Goal: Task Accomplishment & Management: Manage account settings

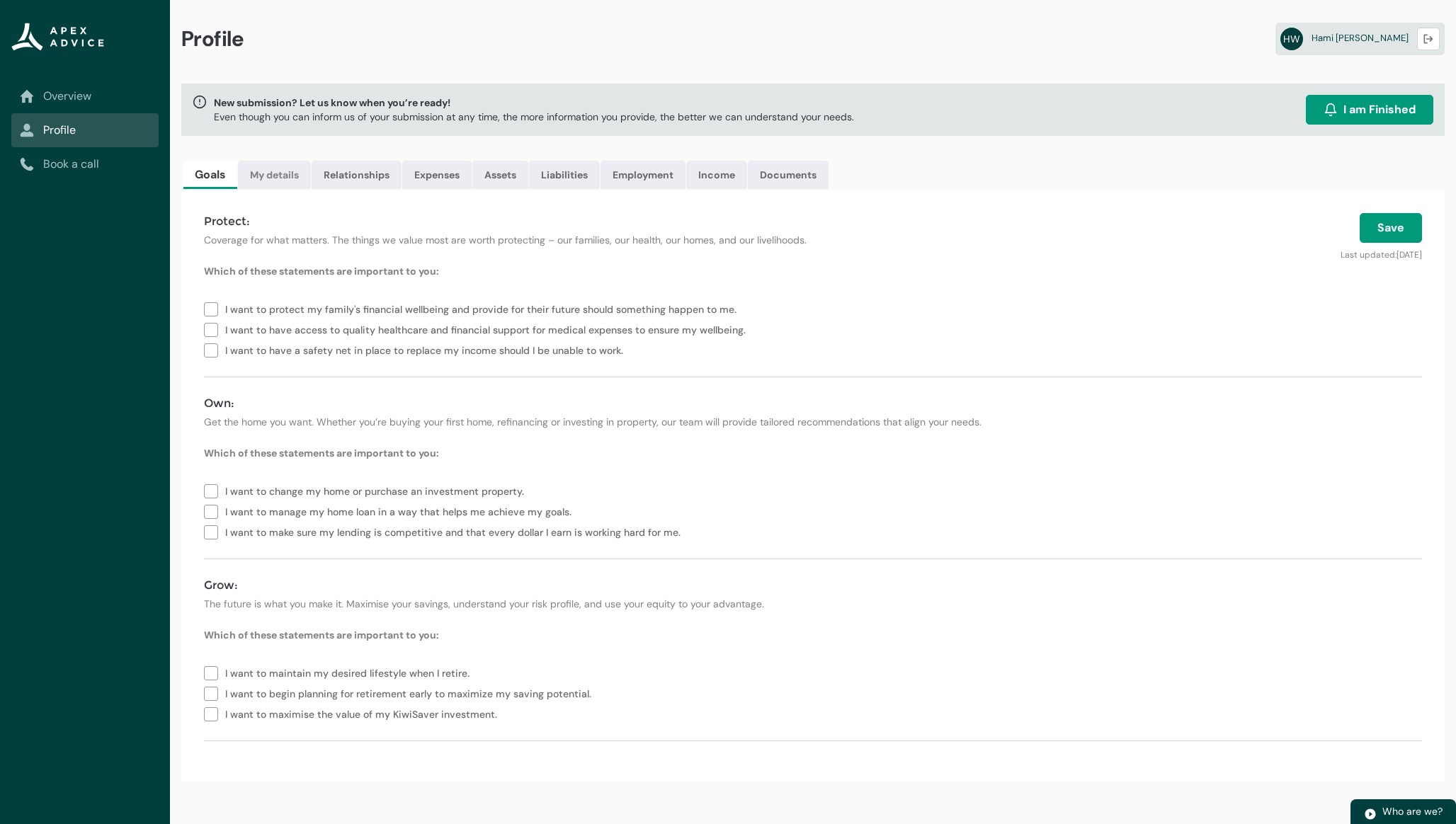
click at [262, 181] on link "My details" at bounding box center [274, 175] width 73 height 28
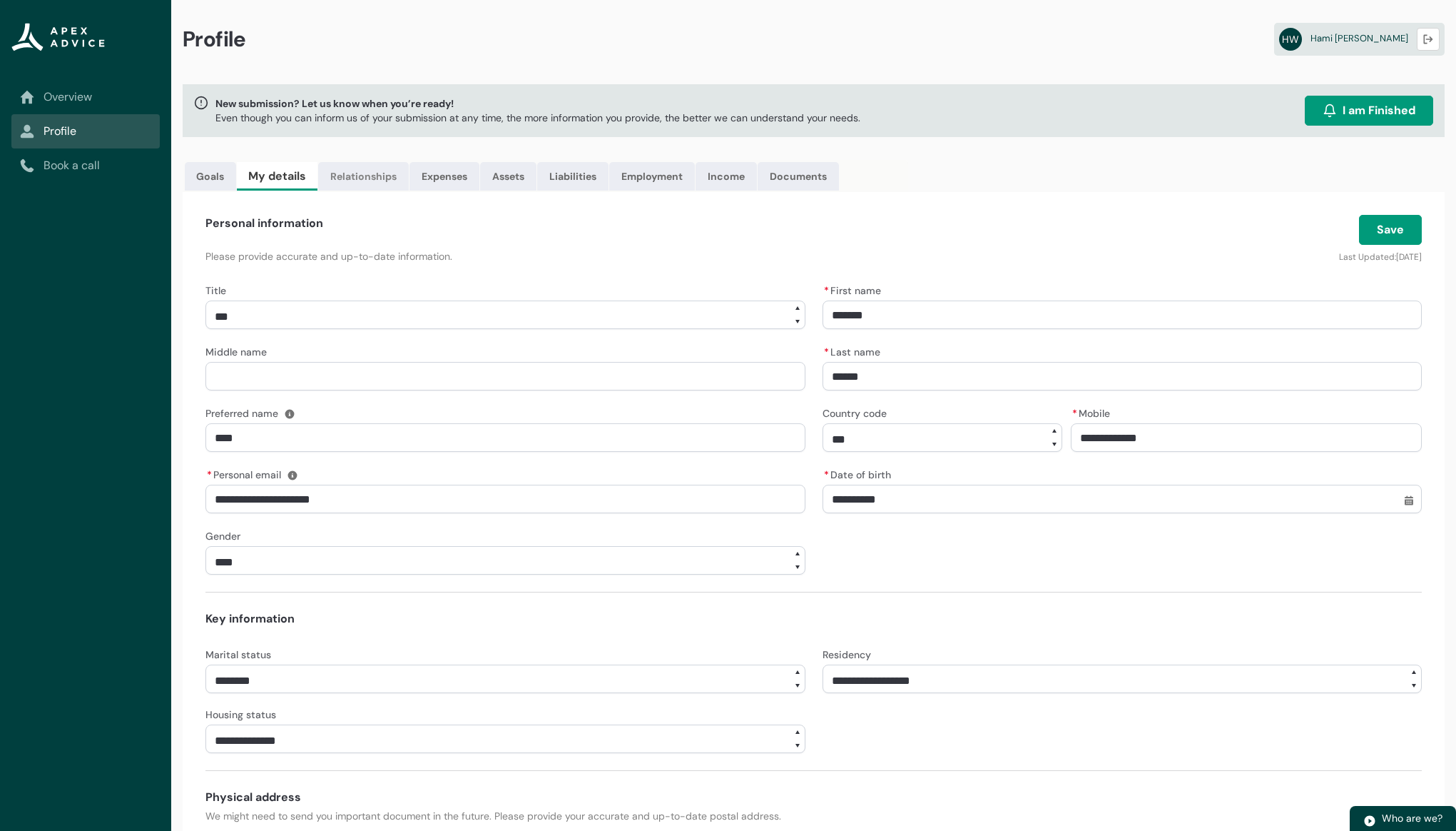
click at [397, 167] on link "Relationships" at bounding box center [363, 176] width 91 height 29
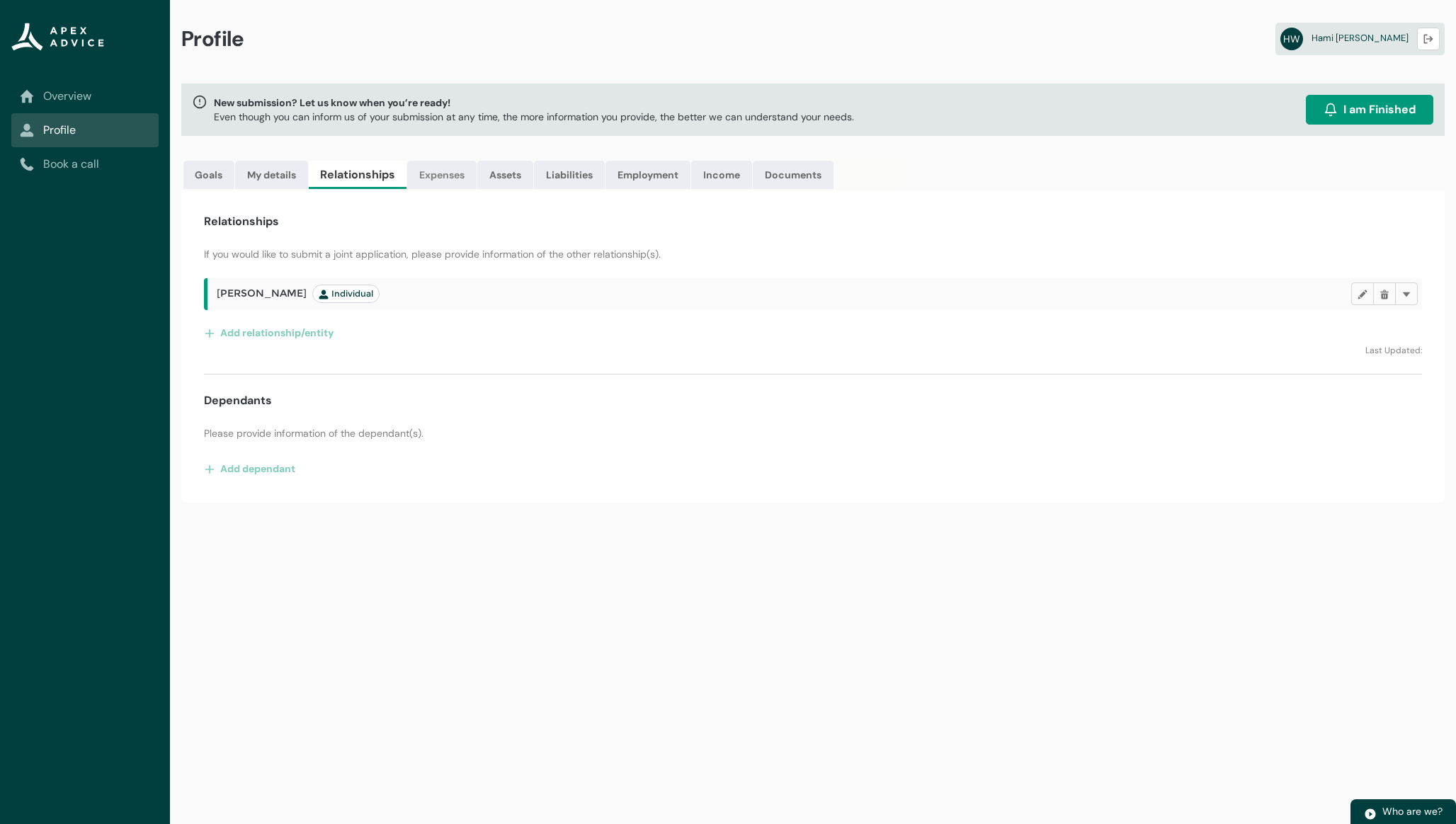
click at [466, 174] on link "Expenses" at bounding box center [441, 175] width 70 height 28
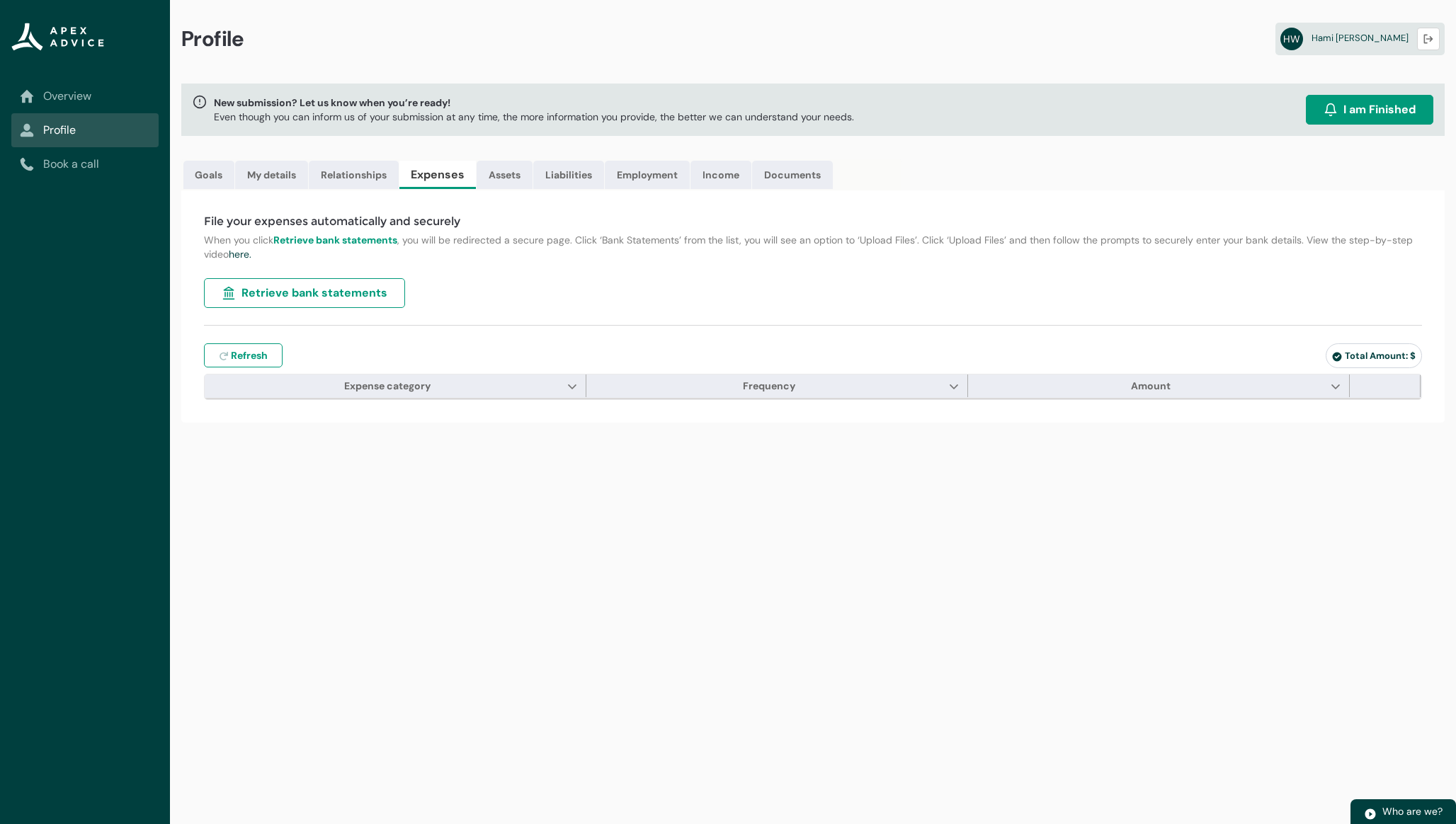
type input "***"
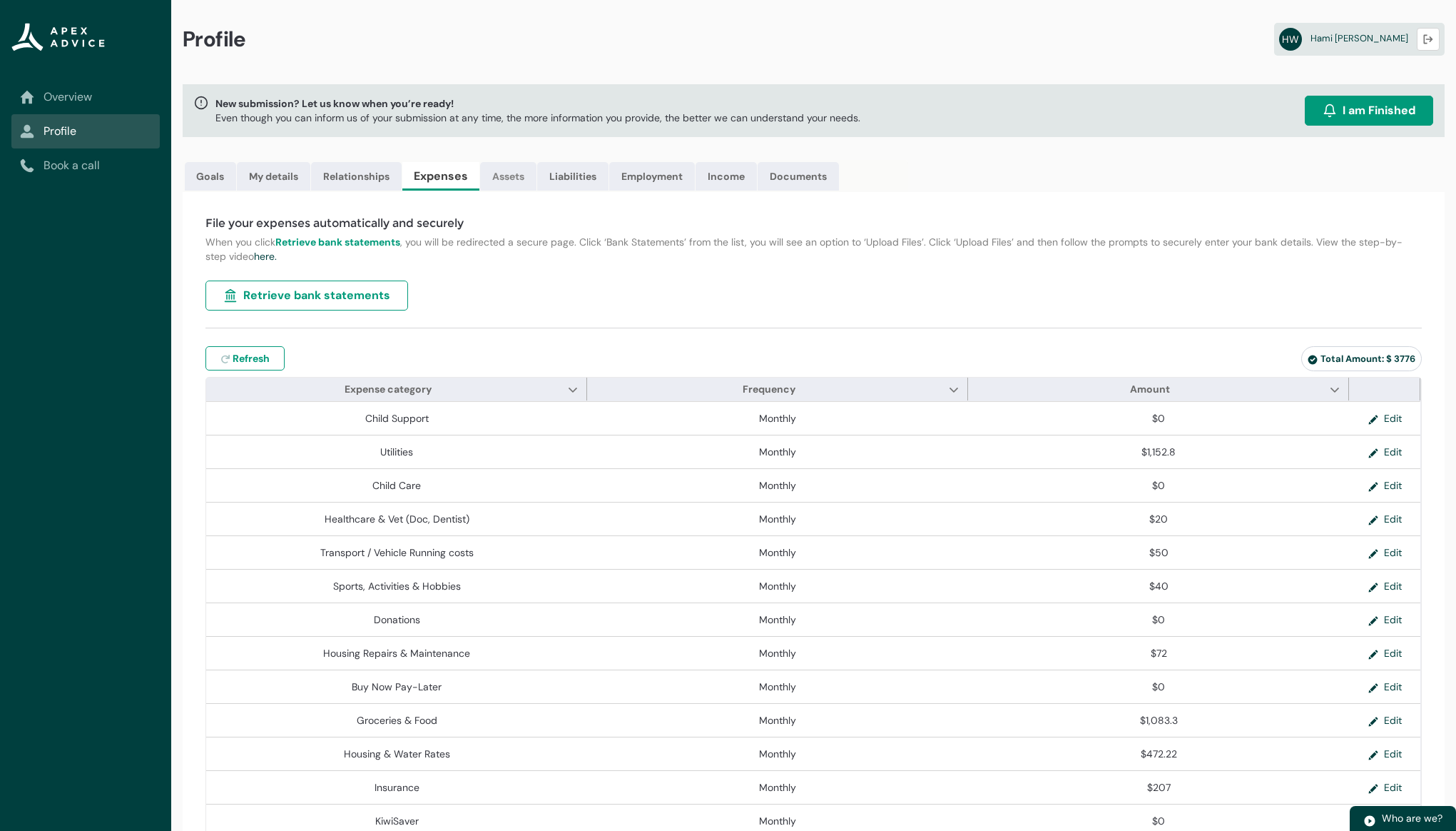
click at [522, 175] on link "Assets" at bounding box center [508, 176] width 56 height 29
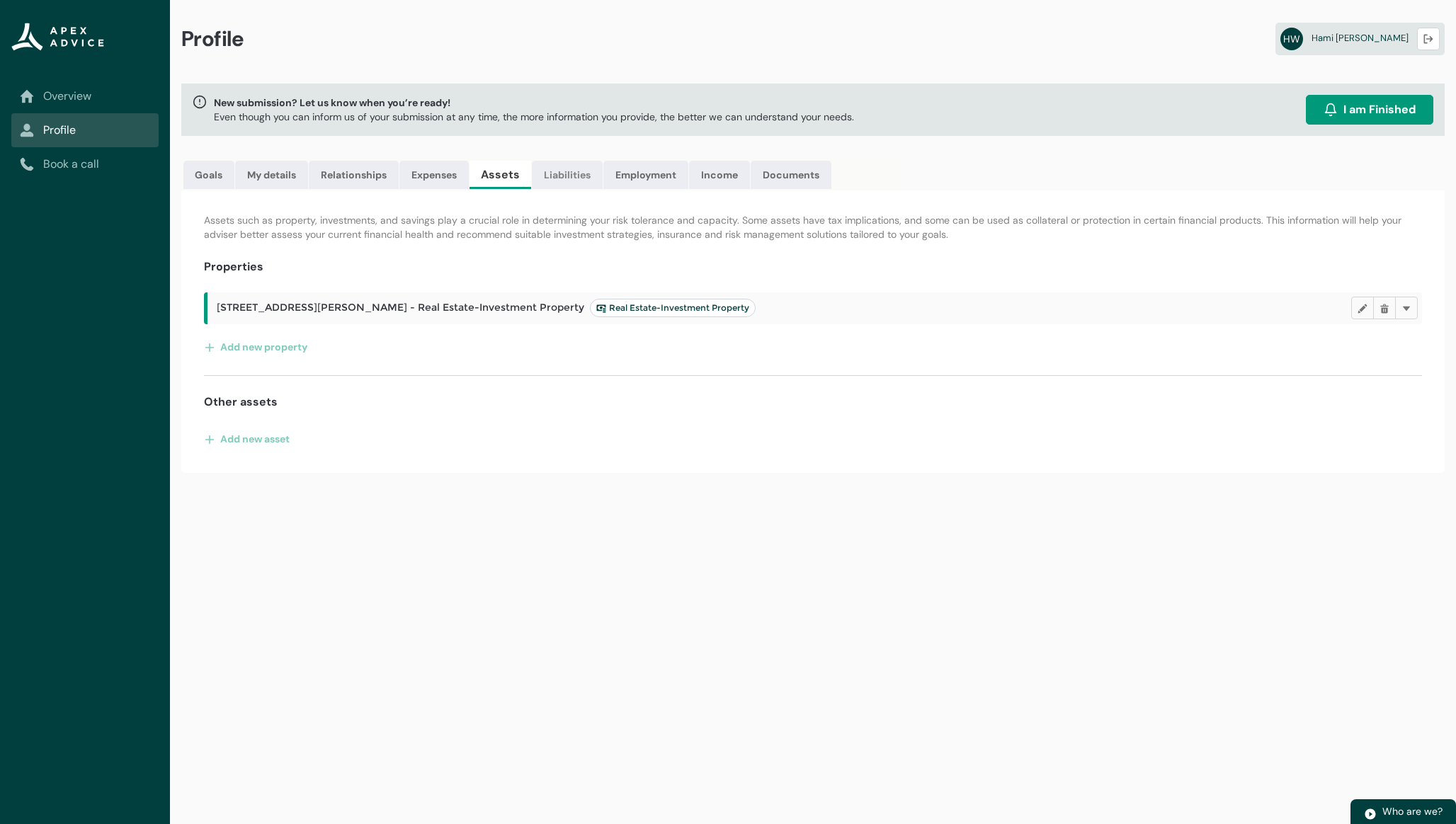
click at [579, 181] on link "Liabilities" at bounding box center [567, 175] width 71 height 28
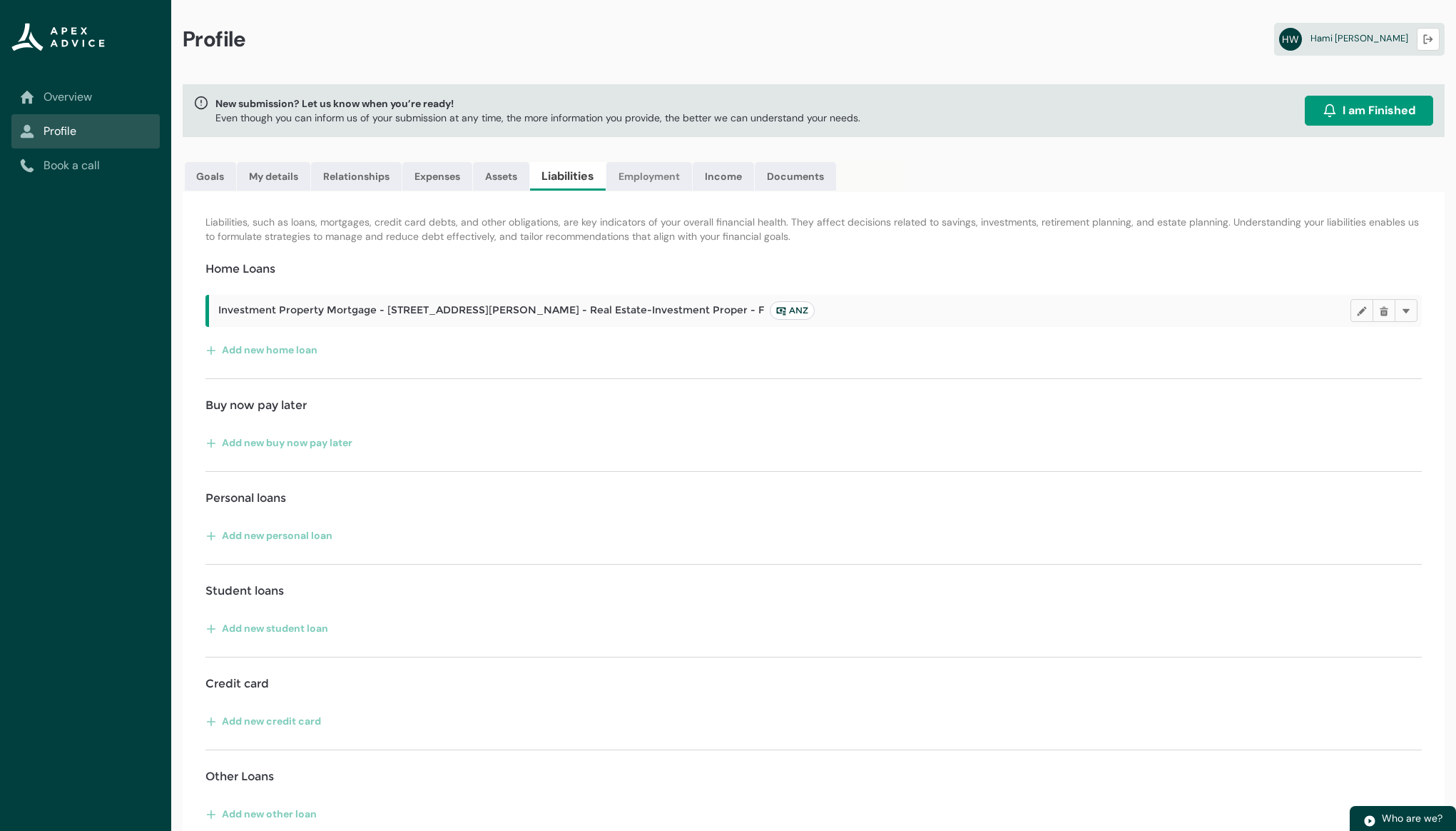
click at [647, 185] on link "Employment" at bounding box center [649, 176] width 86 height 29
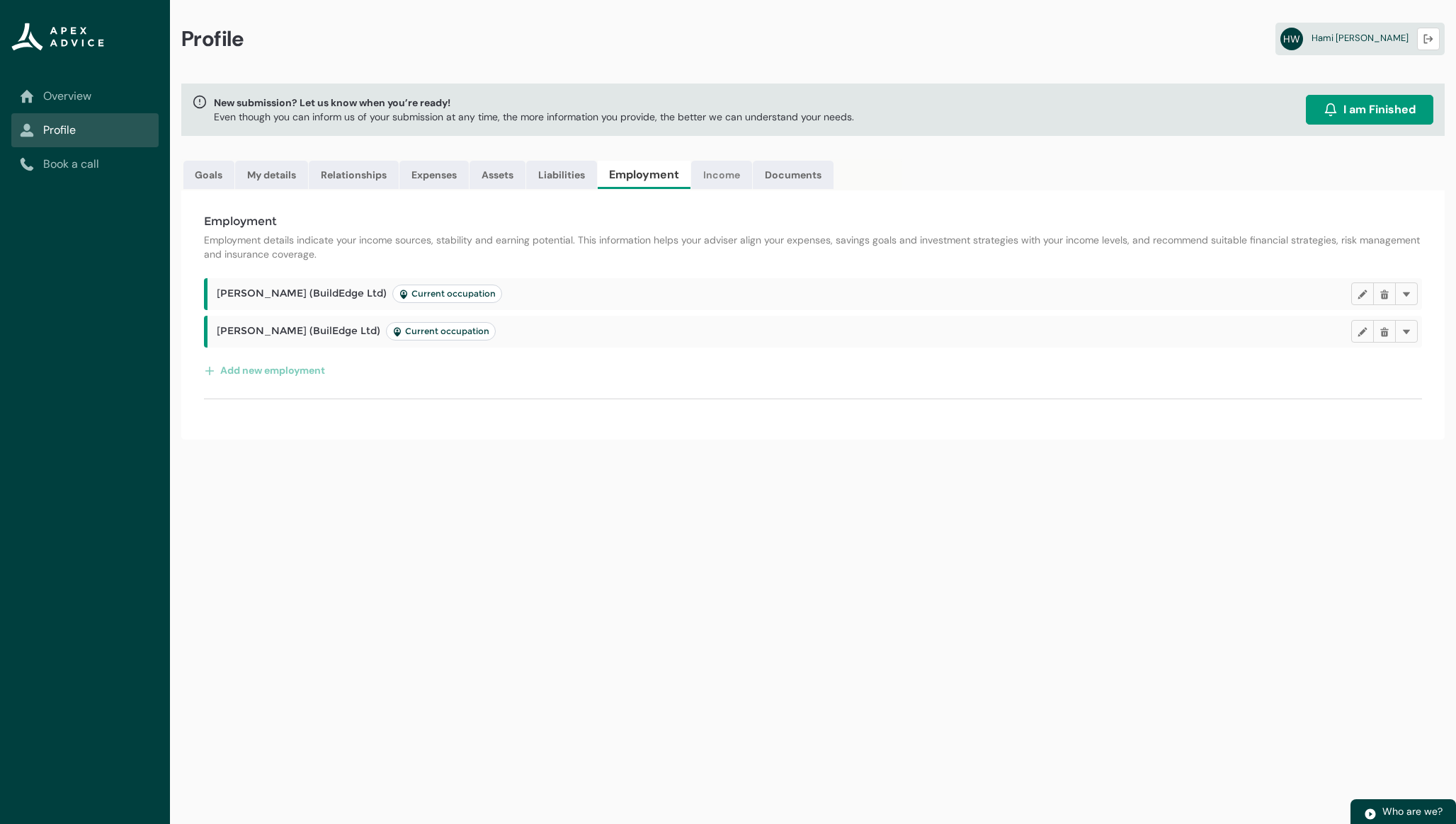
click at [717, 179] on link "Income" at bounding box center [721, 175] width 61 height 28
click at [783, 187] on link "Documents" at bounding box center [789, 175] width 81 height 28
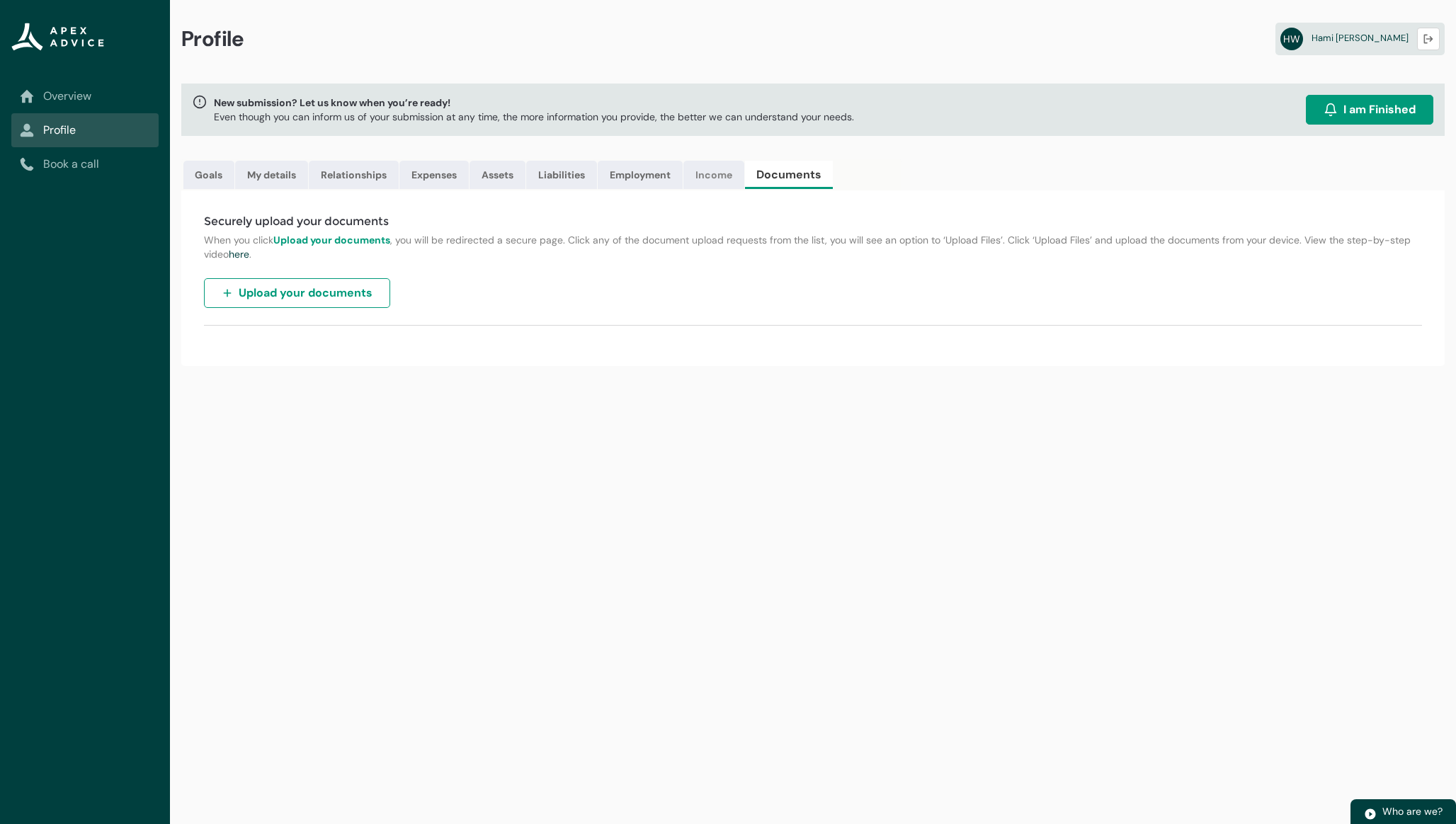
click at [721, 177] on link "Income" at bounding box center [713, 175] width 61 height 28
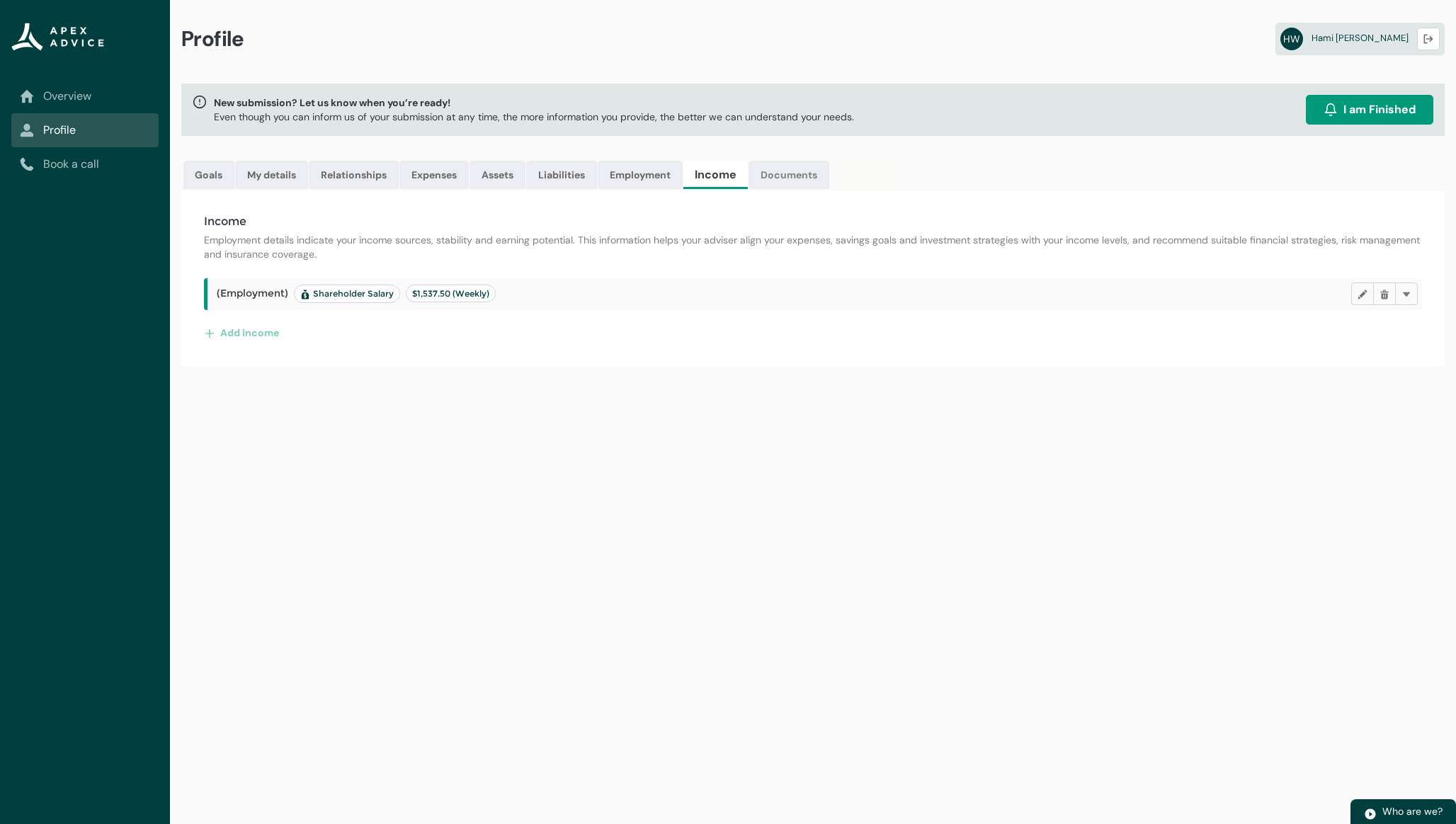
click at [775, 188] on link "Documents" at bounding box center [789, 175] width 81 height 28
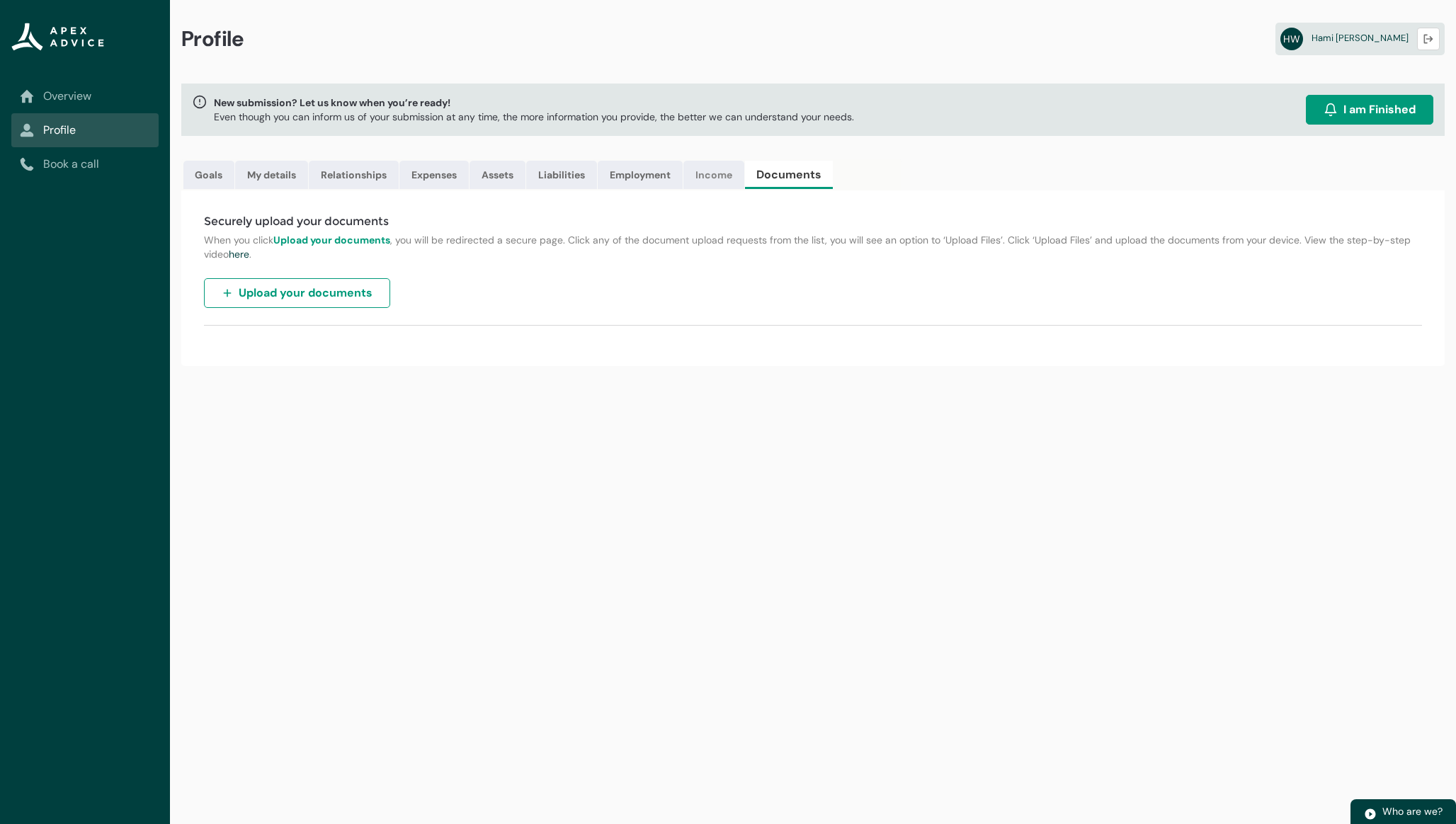
click at [713, 181] on link "Income" at bounding box center [713, 175] width 61 height 28
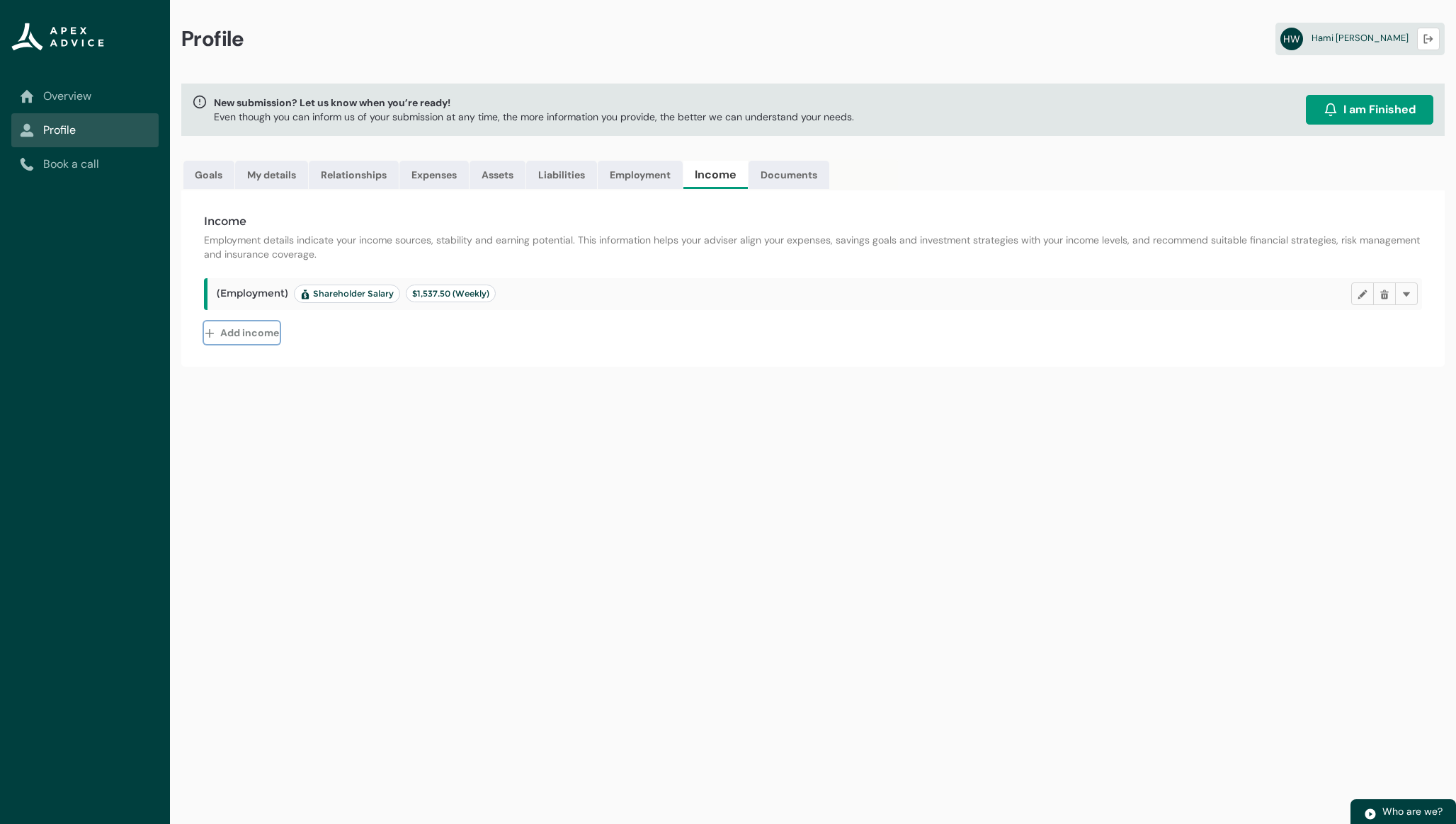
click at [218, 335] on lightning-primitive-icon "button" at bounding box center [213, 332] width 15 height 22
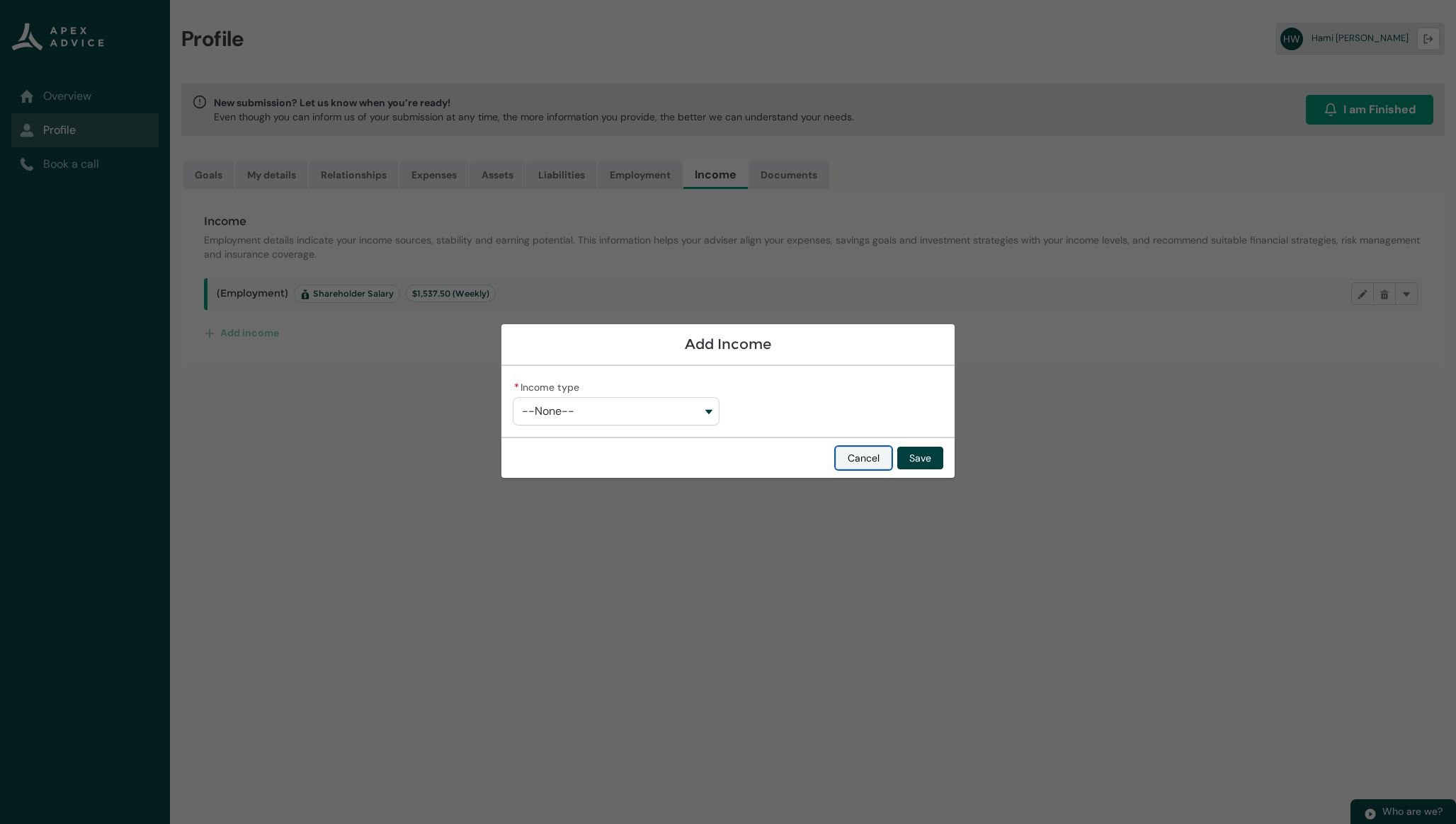
click at [867, 454] on button "Cancel" at bounding box center [863, 458] width 56 height 22
